Goal: Transaction & Acquisition: Obtain resource

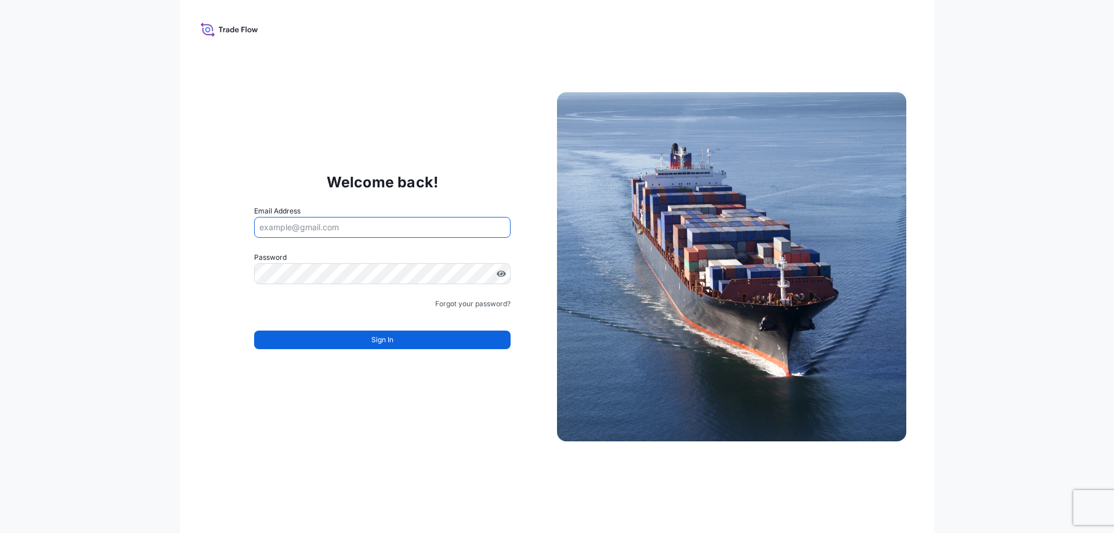
click at [326, 230] on input "Email Address" at bounding box center [382, 227] width 256 height 21
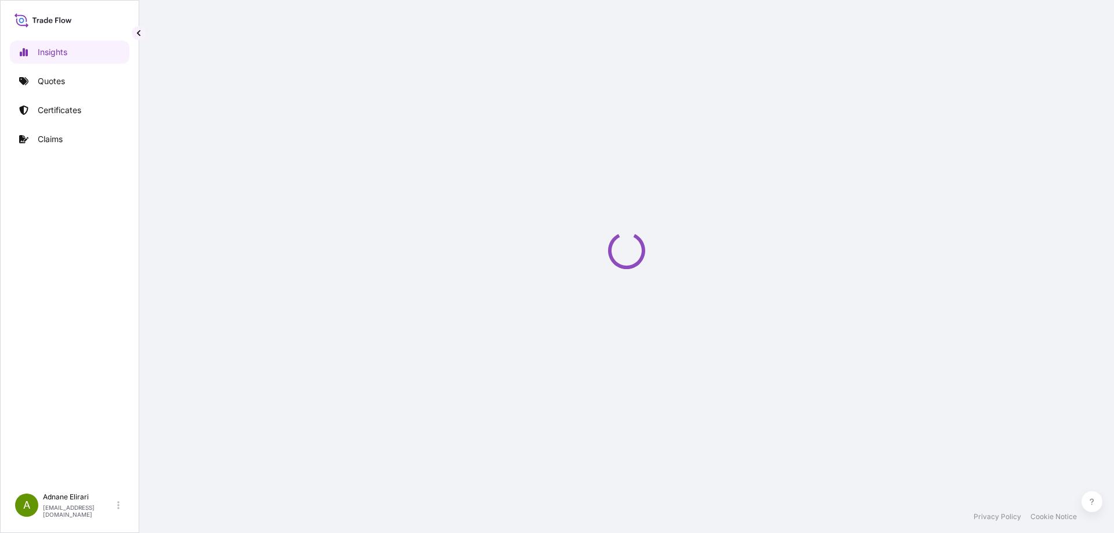
select select "2025"
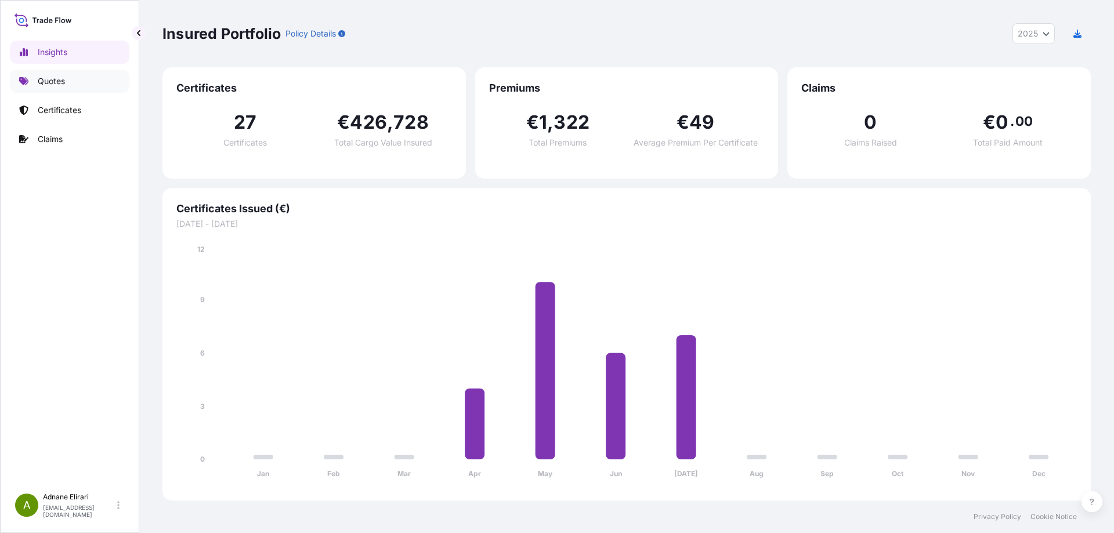
click at [57, 78] on p "Quotes" at bounding box center [51, 81] width 27 height 12
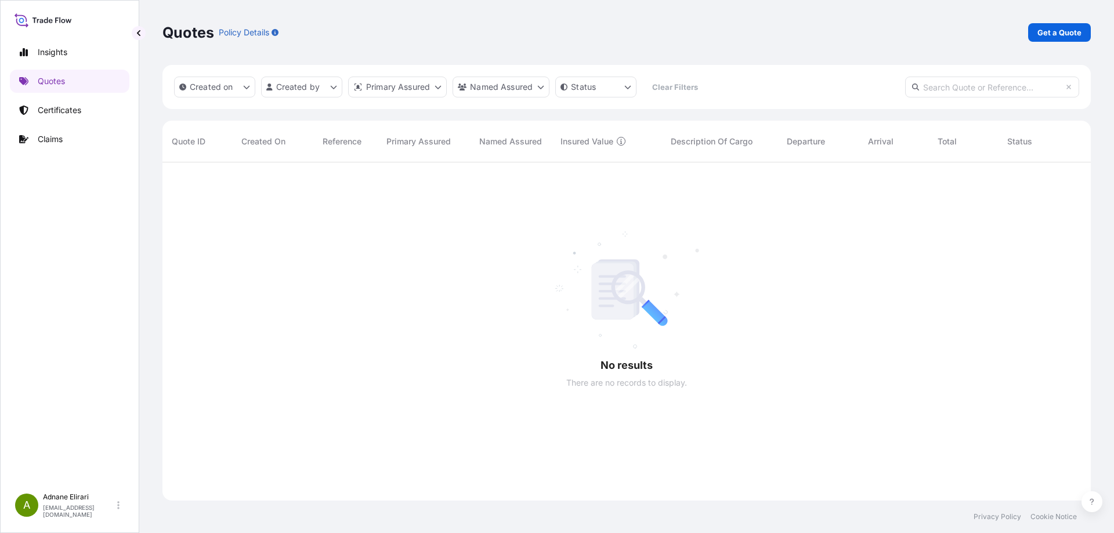
scroll to position [371, 920]
click at [1056, 36] on p "Get a Quote" at bounding box center [1060, 33] width 44 height 12
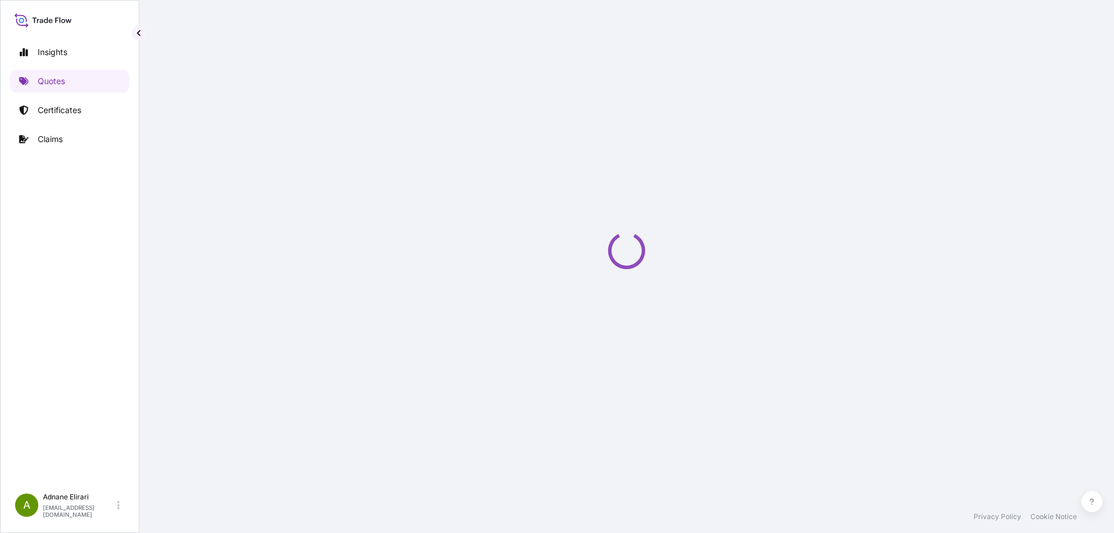
select select "Sea"
select select "21"
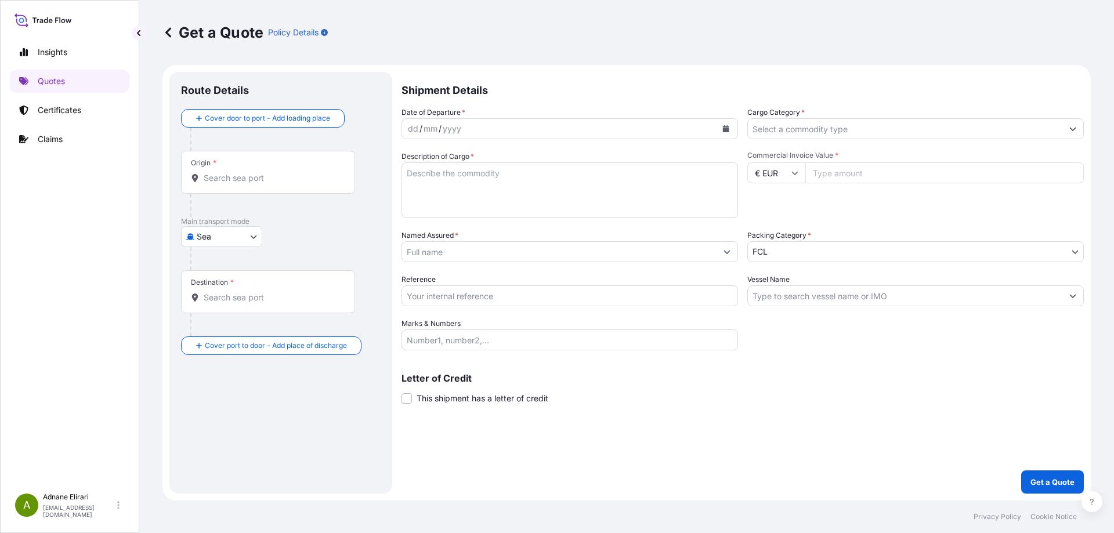
click at [732, 128] on button "Calendar" at bounding box center [726, 129] width 19 height 19
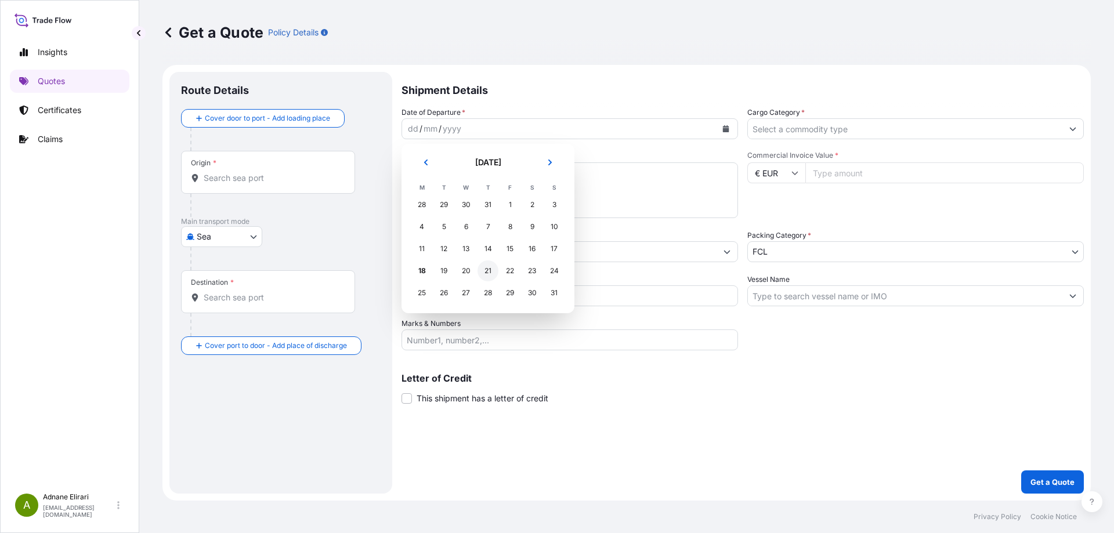
click at [490, 267] on div "21" at bounding box center [488, 271] width 21 height 21
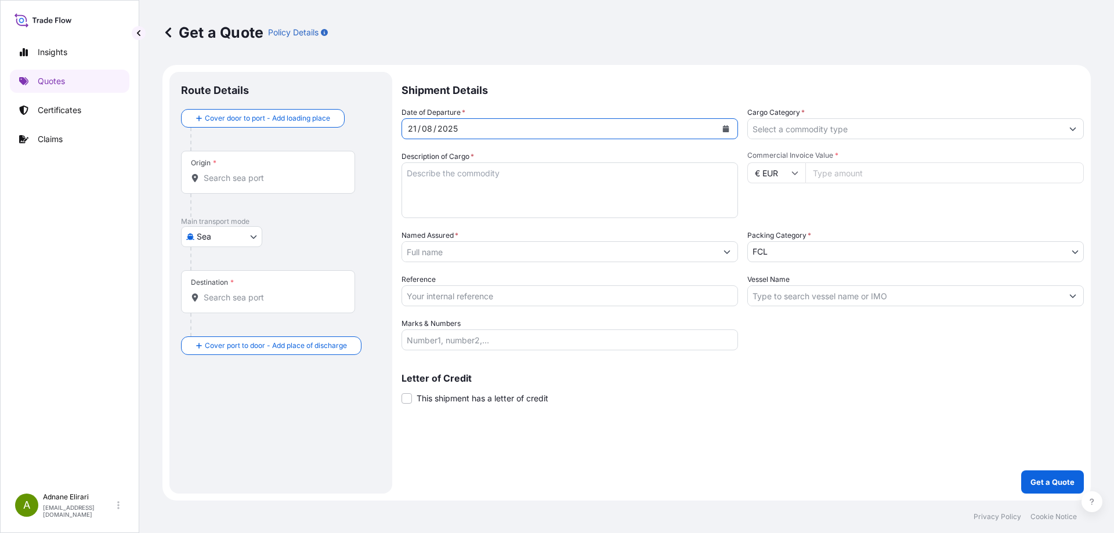
click at [819, 128] on input "Cargo Category *" at bounding box center [905, 128] width 315 height 21
type input "P"
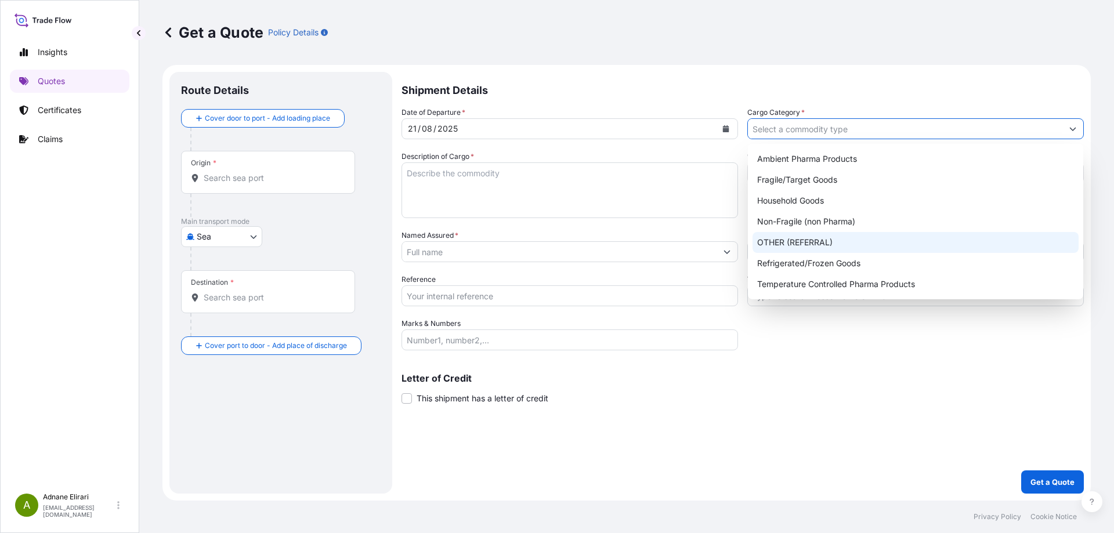
click at [822, 238] on div "OTHER (REFERRAL)" at bounding box center [916, 242] width 326 height 21
type input "OTHER (REFERRAL)"
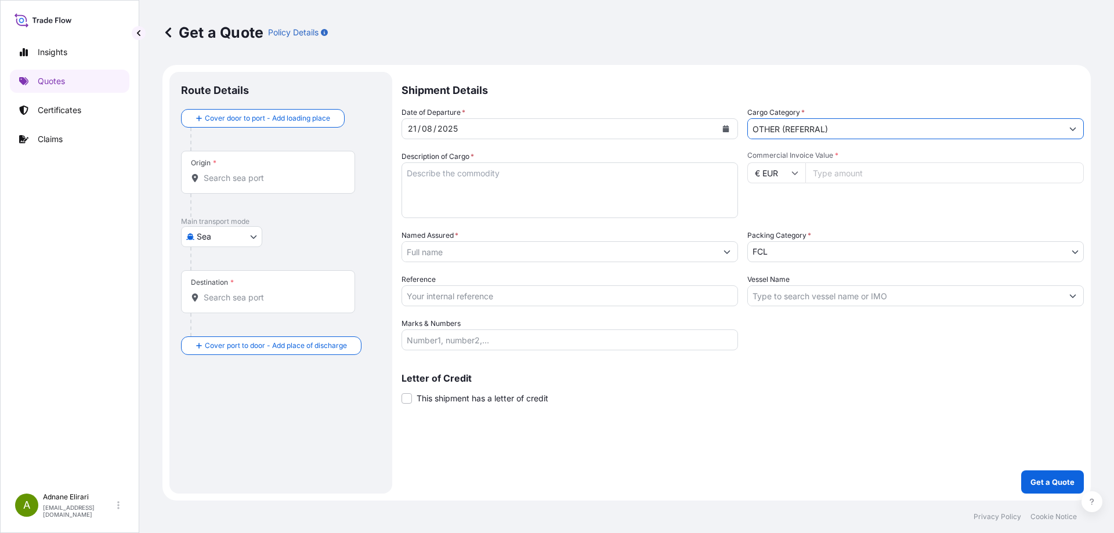
click at [571, 207] on textarea "Description of Cargo *" at bounding box center [570, 190] width 337 height 56
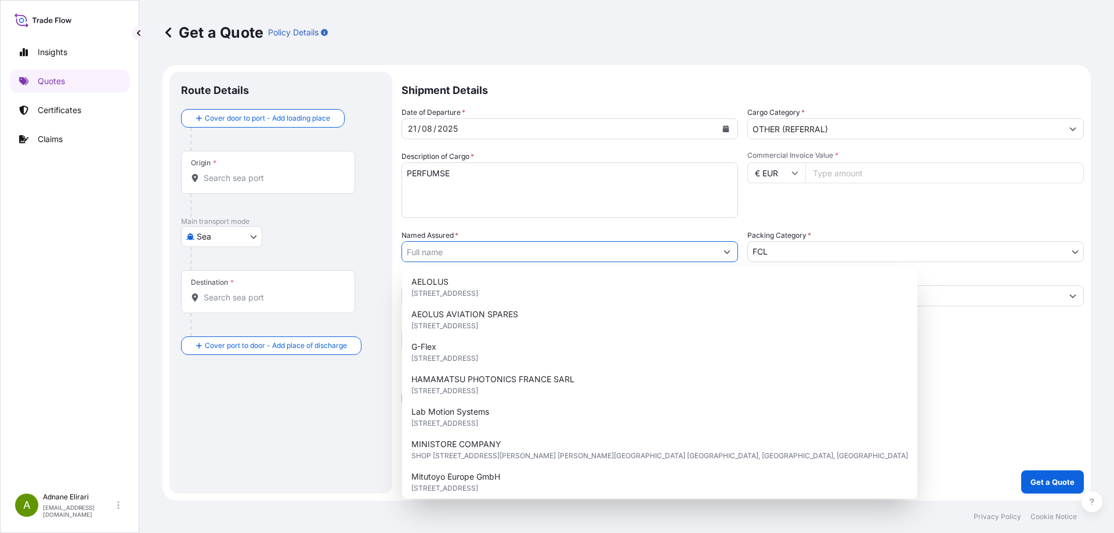
click at [485, 257] on input "Named Assured *" at bounding box center [559, 251] width 315 height 21
click at [430, 175] on textarea "PERFUMSE" at bounding box center [570, 190] width 337 height 56
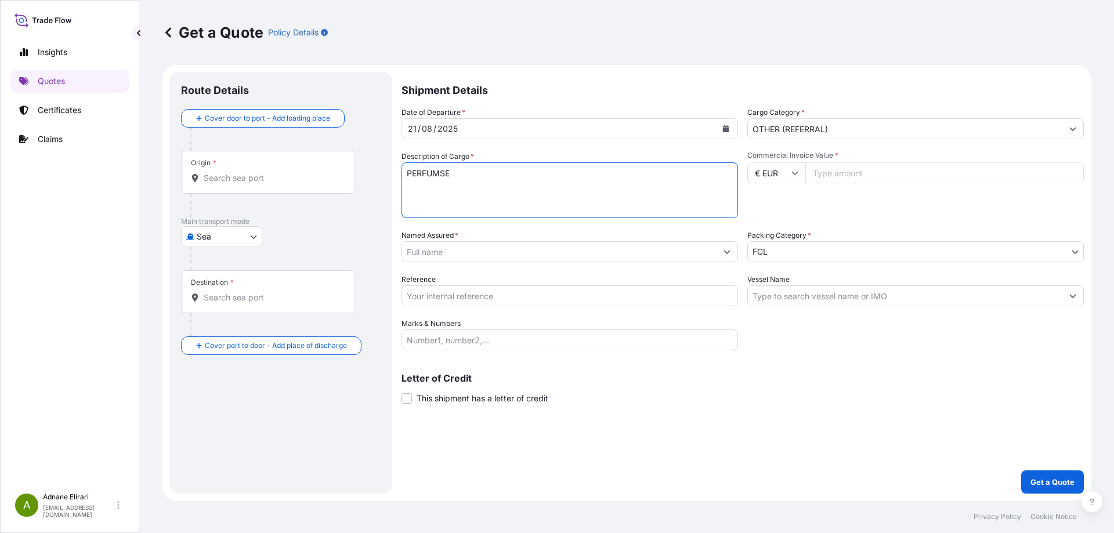
click at [440, 172] on textarea "PERFUMSE" at bounding box center [570, 190] width 337 height 56
click at [503, 177] on textarea "PERFUMESE" at bounding box center [570, 190] width 337 height 56
type textarea "PERFUMES"
click at [468, 251] on input "Named Assured *" at bounding box center [559, 251] width 315 height 21
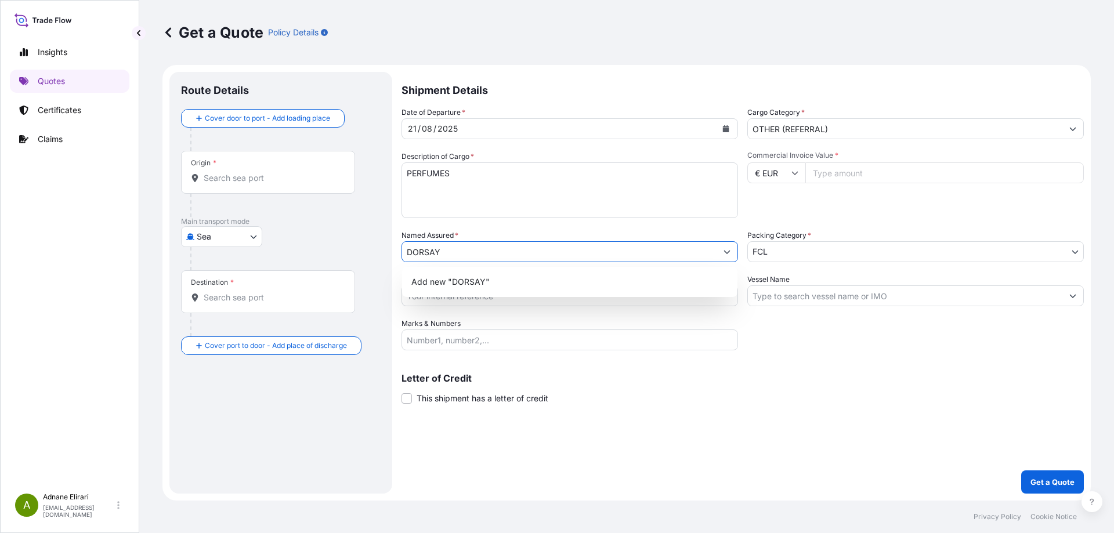
type input "DORSAY"
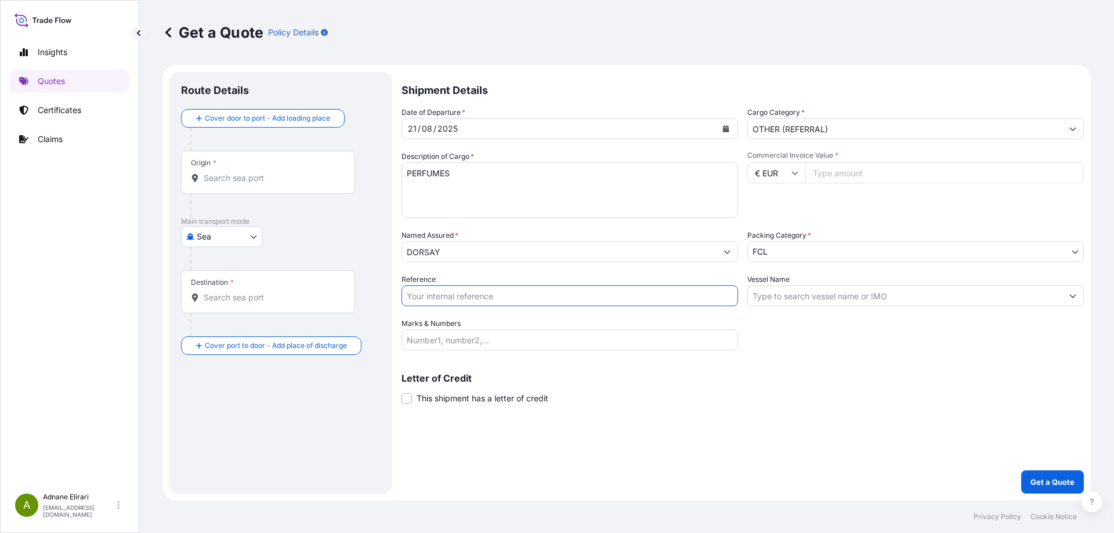
click at [480, 297] on input "Reference" at bounding box center [570, 296] width 337 height 21
click at [421, 295] on input "Reference" at bounding box center [570, 296] width 337 height 21
paste input "YFR00505455"
type input "YFR00505455"
click at [796, 291] on input "Vessel Name" at bounding box center [905, 296] width 315 height 21
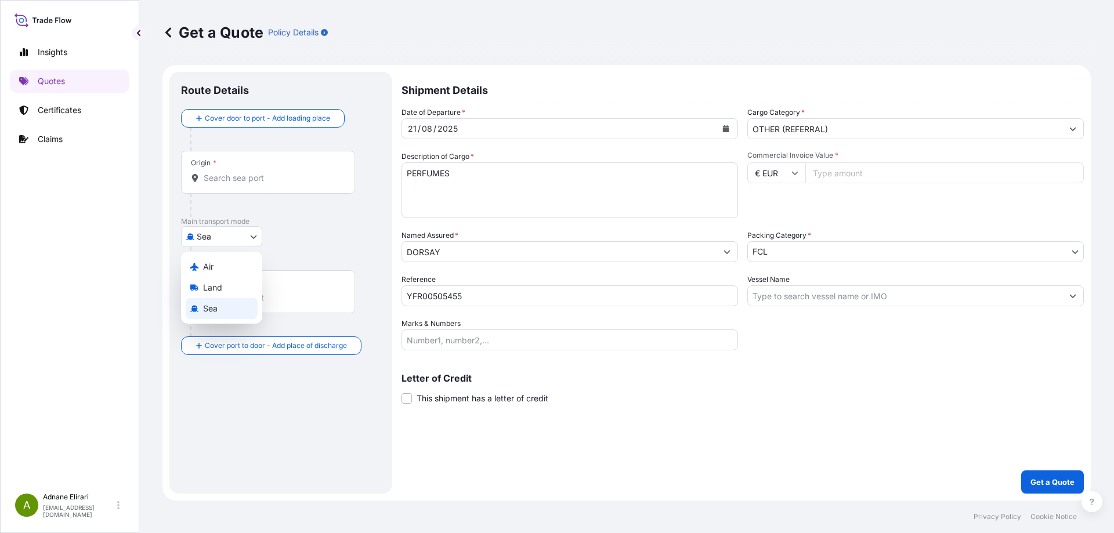
click at [241, 233] on body "Insights Quotes Certificates Claims A [PERSON_NAME] [PERSON_NAME][EMAIL_ADDRESS…" at bounding box center [557, 266] width 1114 height 533
click at [230, 268] on div "Air" at bounding box center [222, 266] width 72 height 21
select select "Air"
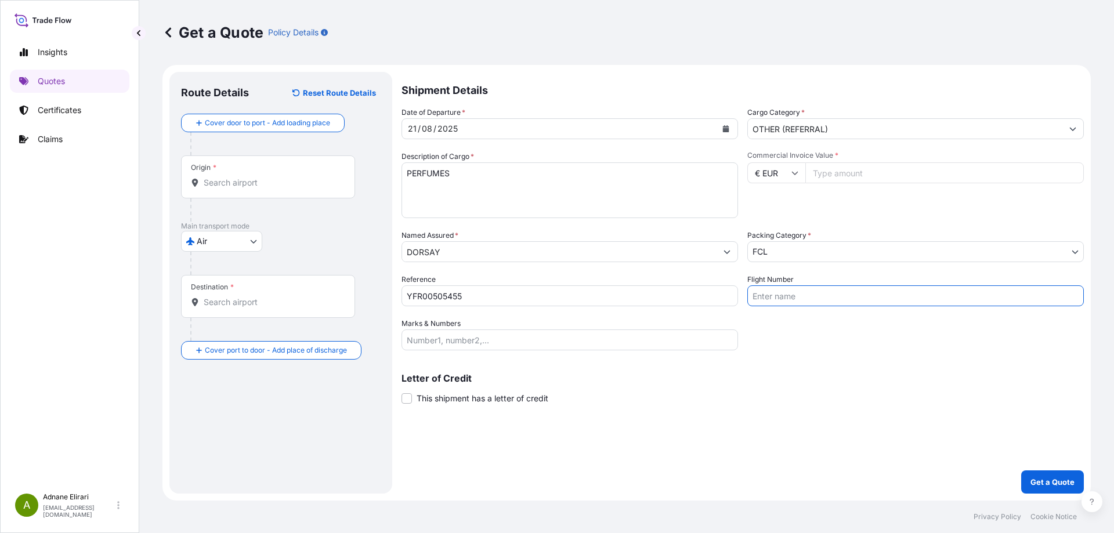
click at [804, 287] on input "Flight Number" at bounding box center [915, 296] width 337 height 21
type input "TG931"
click at [426, 331] on input "Marks & Numbers" at bounding box center [570, 340] width 337 height 21
click at [417, 341] on input "Marks & Numbers" at bounding box center [570, 340] width 337 height 21
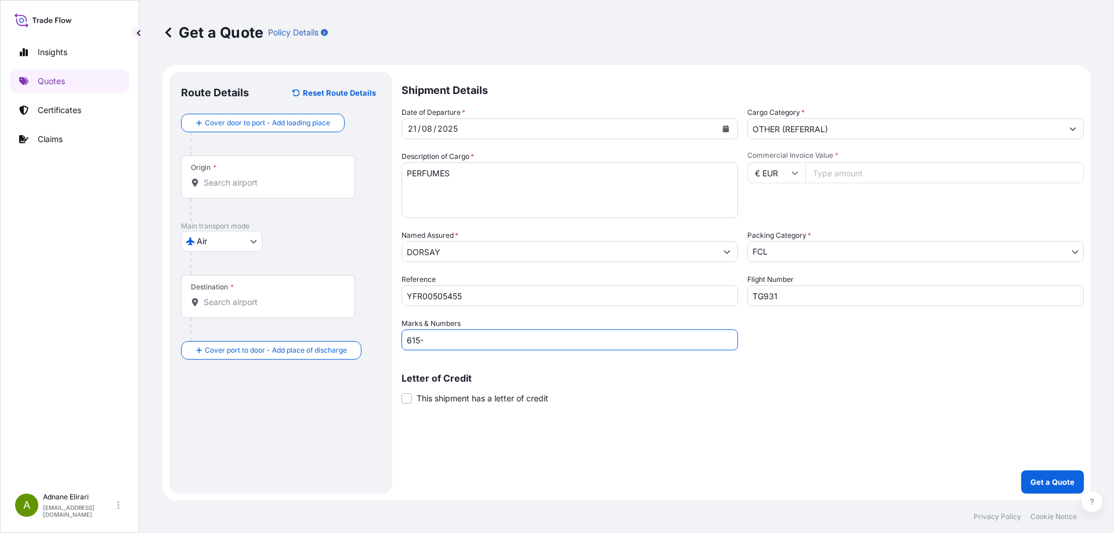
paste input "04514042"
type input "615-04514042"
click at [225, 181] on input "Origin *" at bounding box center [272, 183] width 137 height 12
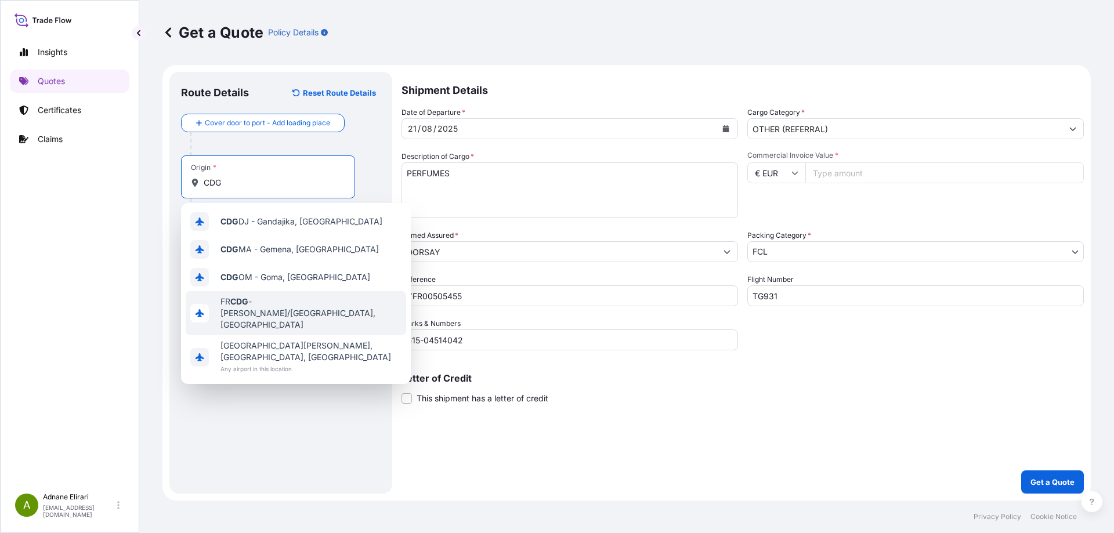
click at [295, 313] on span "FR CDG - [PERSON_NAME]-de-Gaulle Apt/[GEOGRAPHIC_DATA], [GEOGRAPHIC_DATA]" at bounding box center [311, 313] width 181 height 35
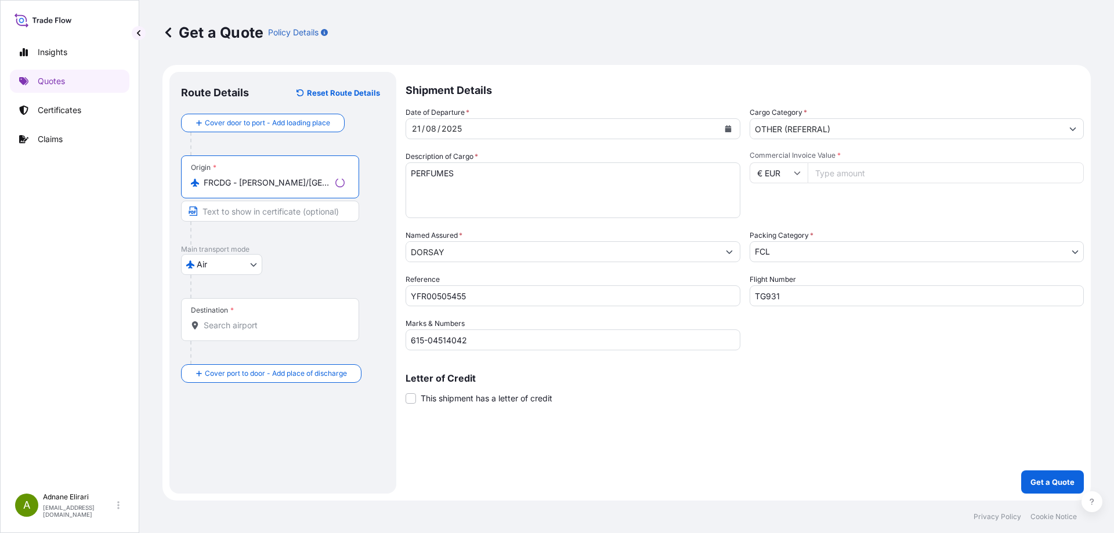
type input "FRCDG - [PERSON_NAME]/[GEOGRAPHIC_DATA], [GEOGRAPHIC_DATA]"
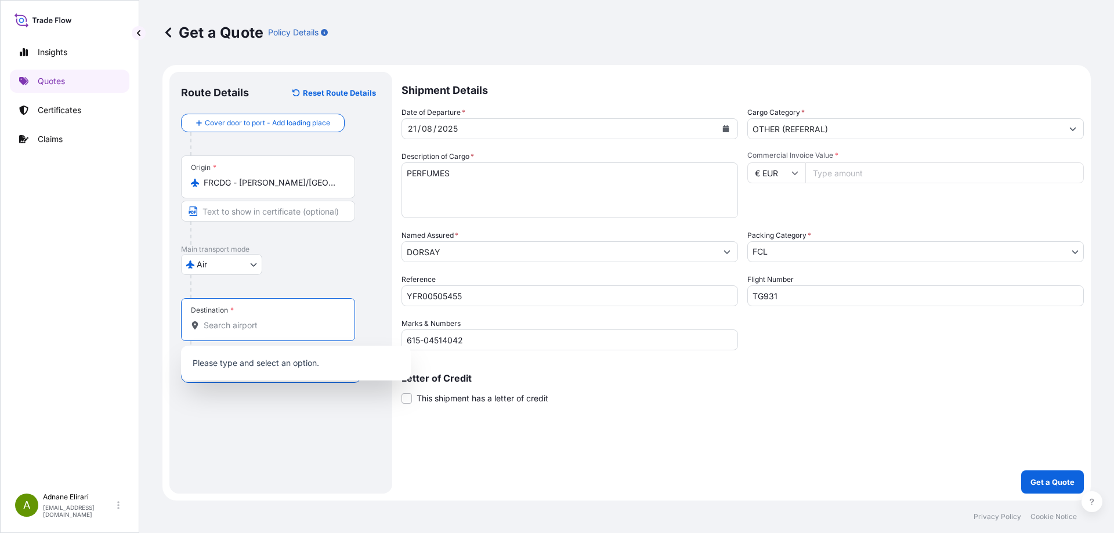
click at [259, 324] on input "Destination *" at bounding box center [272, 326] width 137 height 12
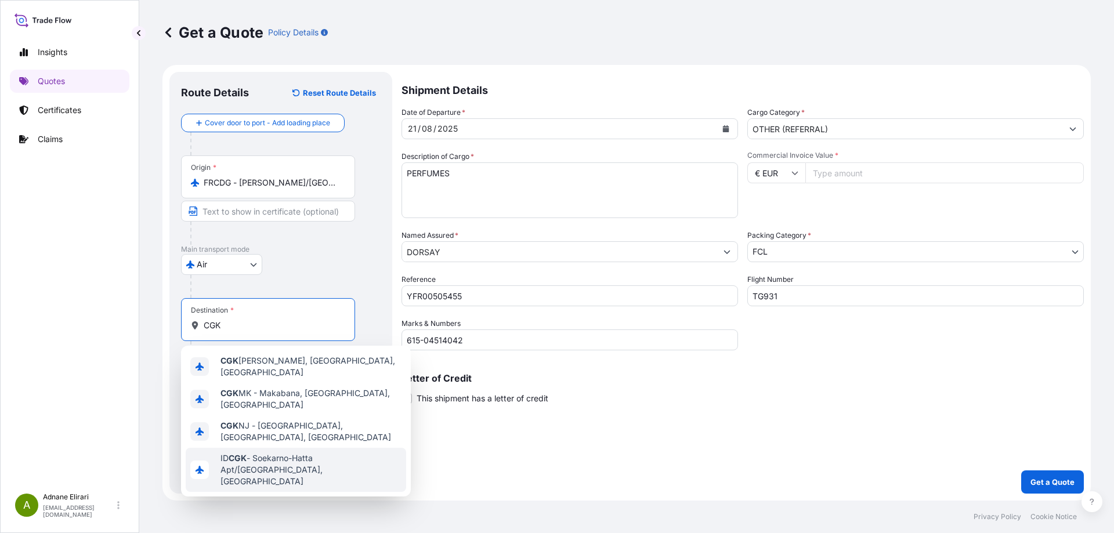
click at [284, 453] on span "ID CGK - Soekarno-Hatta Apt/[GEOGRAPHIC_DATA], [GEOGRAPHIC_DATA]" at bounding box center [311, 470] width 181 height 35
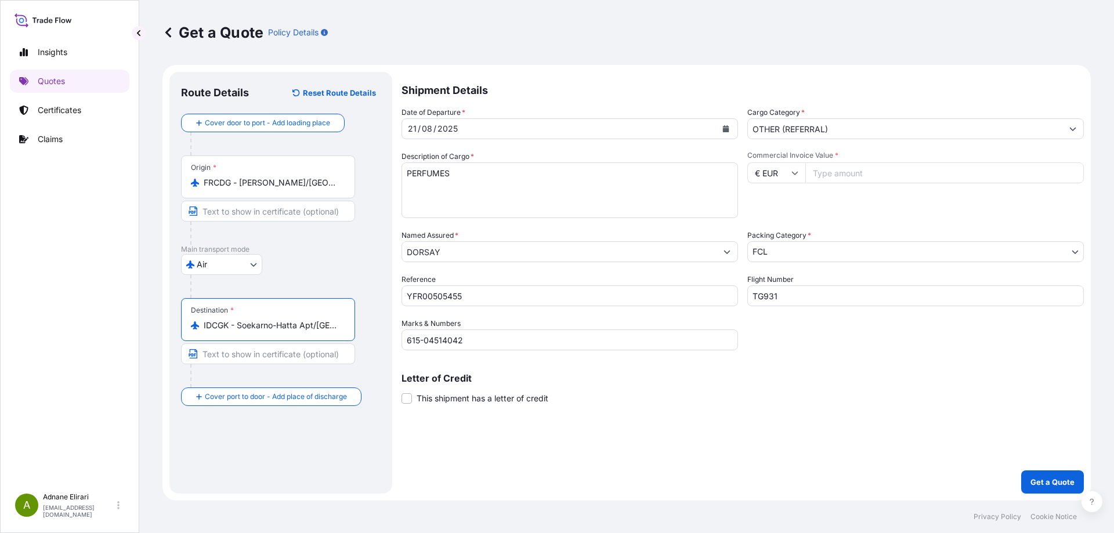
type input "IDCGK - Soekarno-Hatta Apt/[GEOGRAPHIC_DATA], [GEOGRAPHIC_DATA]"
click at [824, 175] on input "Commercial Invoice Value *" at bounding box center [944, 172] width 279 height 21
type input "4363"
type input "4363.54"
click at [1039, 479] on p "Get a Quote" at bounding box center [1053, 482] width 44 height 12
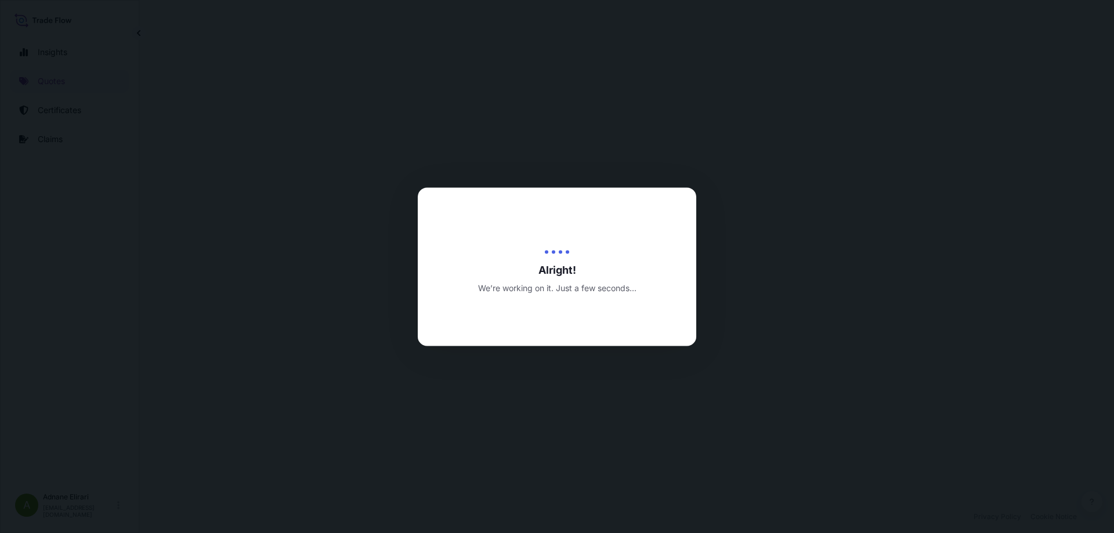
select select "Air"
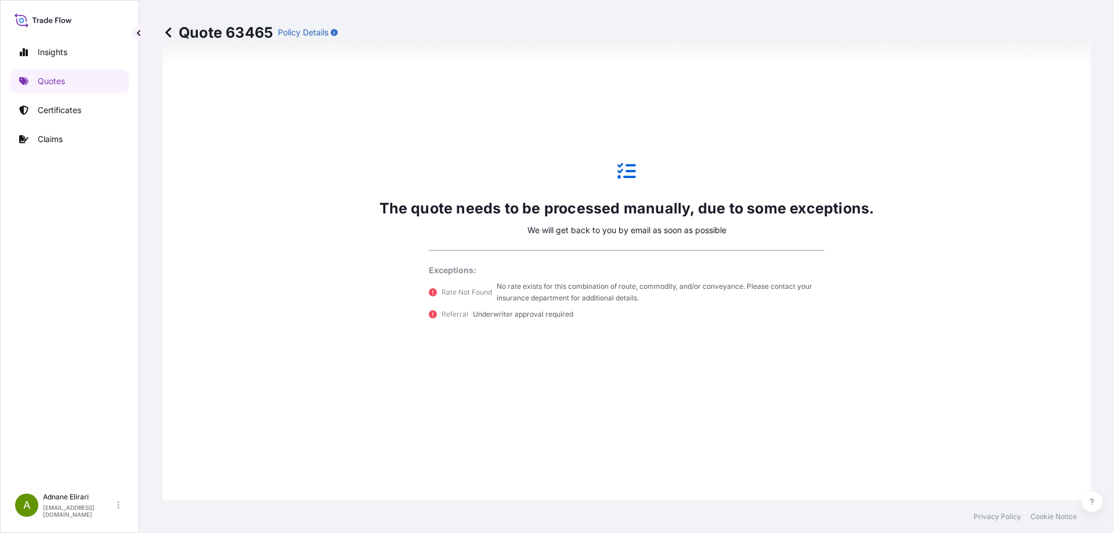
scroll to position [540, 0]
